Goal: Transaction & Acquisition: Purchase product/service

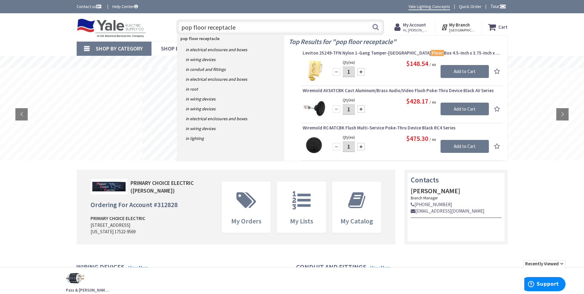
drag, startPoint x: 212, startPoint y: 30, endPoint x: 179, endPoint y: 24, distance: 33.4
click at [169, 24] on div "pop floor receptacle pop floor receptacle Search" at bounding box center [279, 27] width 220 height 20
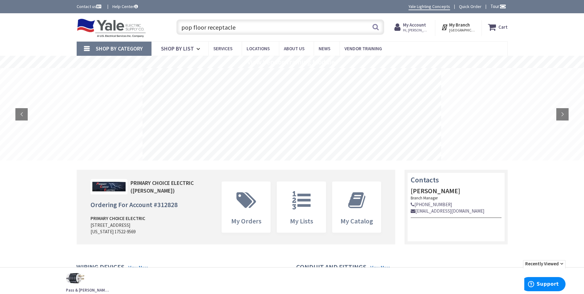
click at [277, 29] on input "pop floor receptacle" at bounding box center [280, 26] width 208 height 15
type input "pop floor receptacle"
click at [376, 29] on button "Search" at bounding box center [376, 27] width 8 height 14
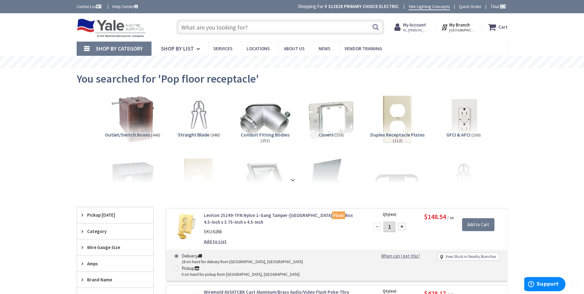
click at [226, 28] on input "text" at bounding box center [280, 26] width 208 height 15
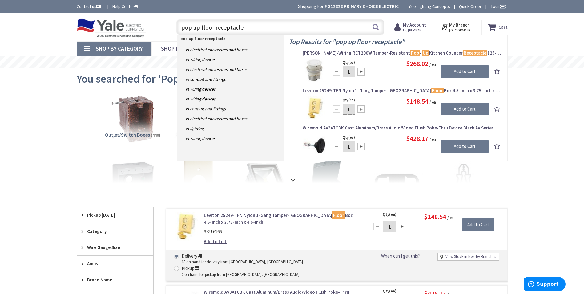
drag, startPoint x: 247, startPoint y: 28, endPoint x: 184, endPoint y: 27, distance: 63.2
click at [178, 28] on input "pop up floor receptacle" at bounding box center [280, 26] width 208 height 15
type input "pop up floor receptacle"
